Goal: Task Accomplishment & Management: Manage account settings

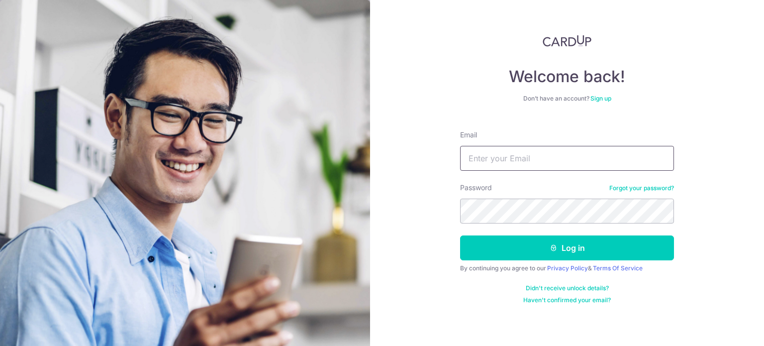
click at [533, 155] on input "Email" at bounding box center [567, 158] width 214 height 25
type input "[EMAIL_ADDRESS][DOMAIN_NAME]"
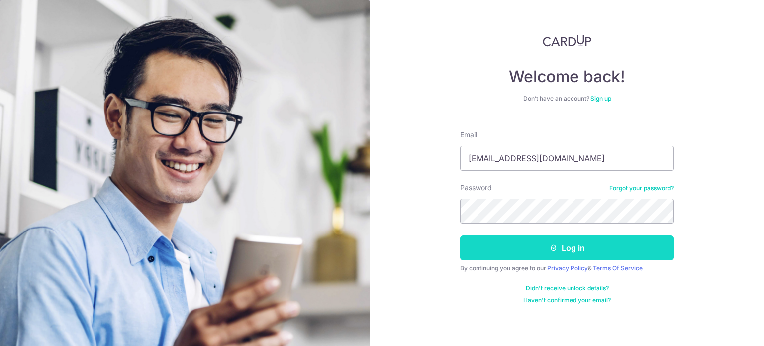
click at [528, 255] on button "Log in" at bounding box center [567, 247] width 214 height 25
